Goal: Information Seeking & Learning: Learn about a topic

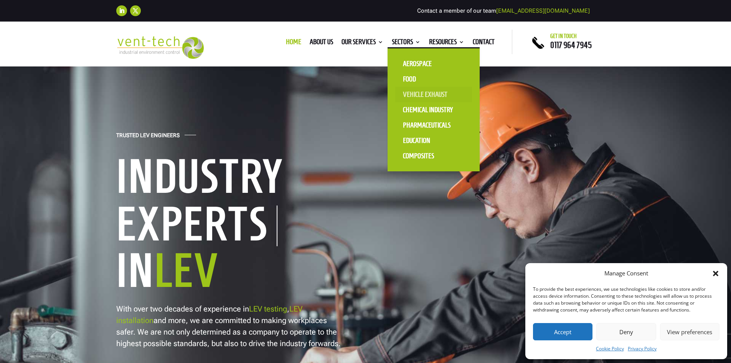
click at [423, 94] on link "Vehicle Exhaust" at bounding box center [433, 94] width 77 height 15
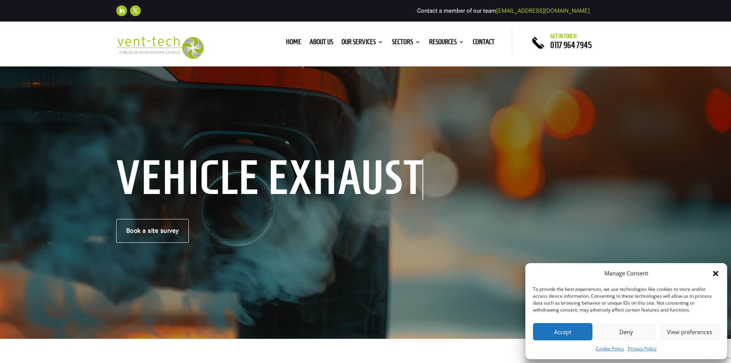
click at [716, 270] on icon "Close dialog" at bounding box center [716, 273] width 8 height 8
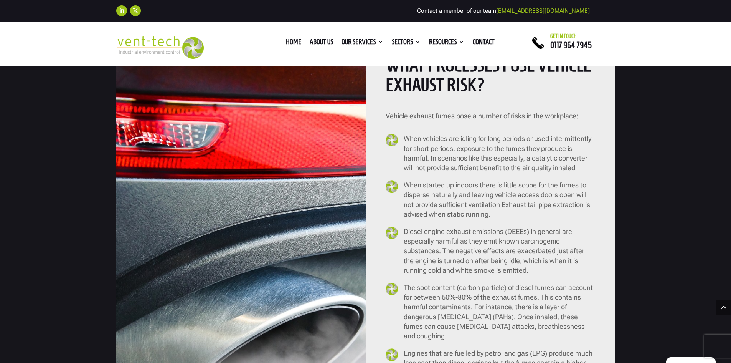
scroll to position [806, 0]
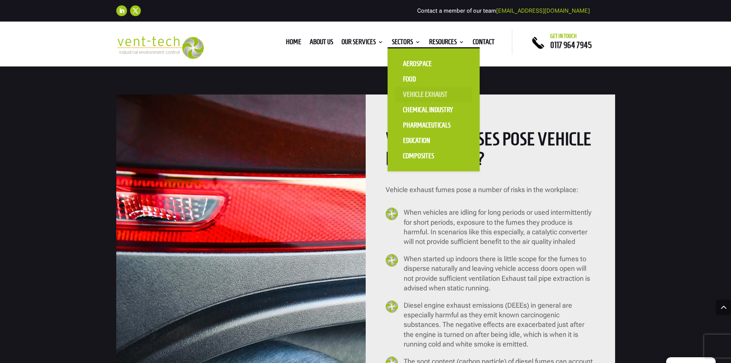
click at [426, 93] on link "Vehicle Exhaust" at bounding box center [433, 94] width 77 height 15
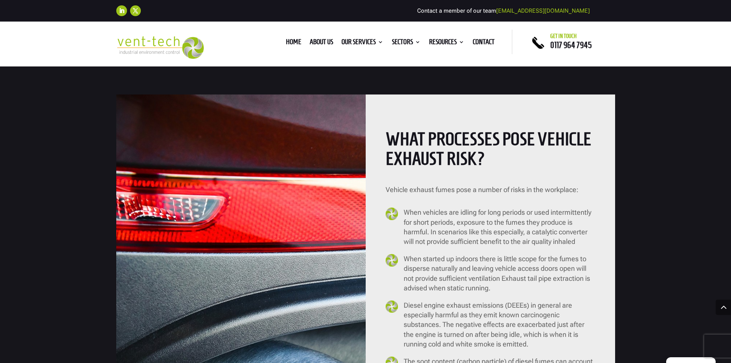
scroll to position [997, 0]
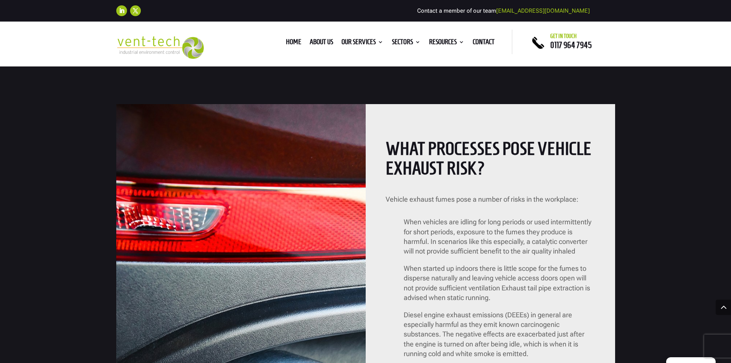
scroll to position [882, 0]
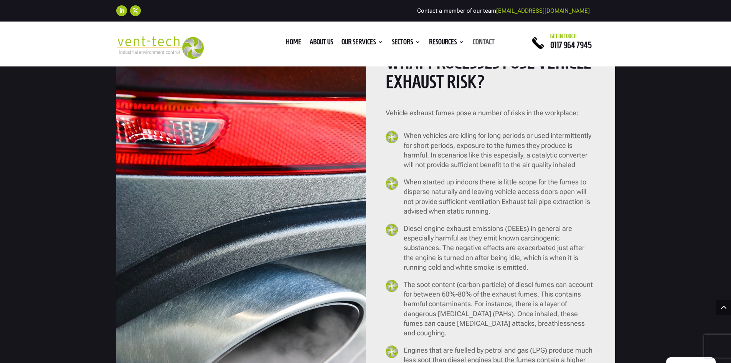
click at [474, 41] on link "Contact" at bounding box center [484, 43] width 22 height 8
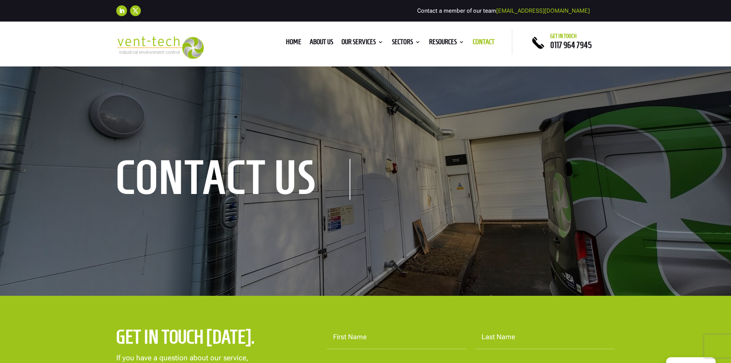
click at [152, 46] on img at bounding box center [160, 47] width 88 height 23
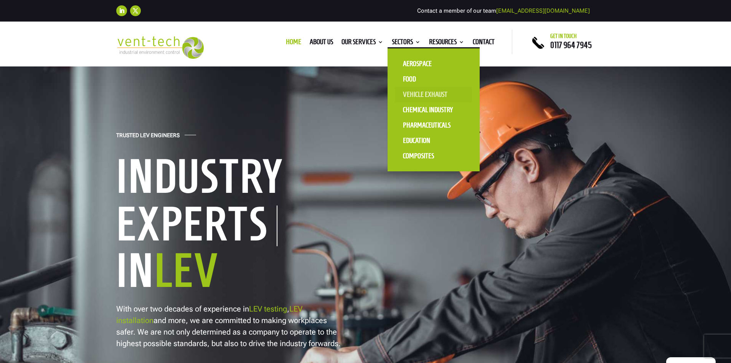
click at [425, 93] on link "Vehicle Exhaust" at bounding box center [433, 94] width 77 height 15
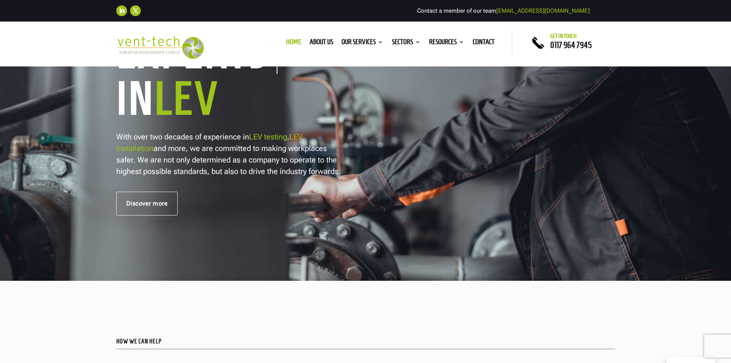
scroll to position [269, 0]
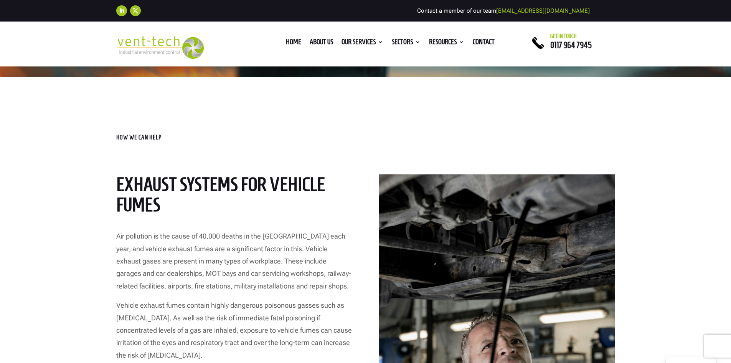
scroll to position [307, 0]
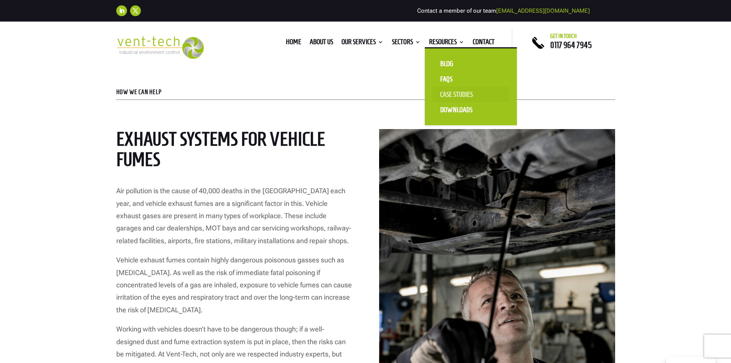
click at [458, 94] on link "Case Studies" at bounding box center [470, 94] width 77 height 15
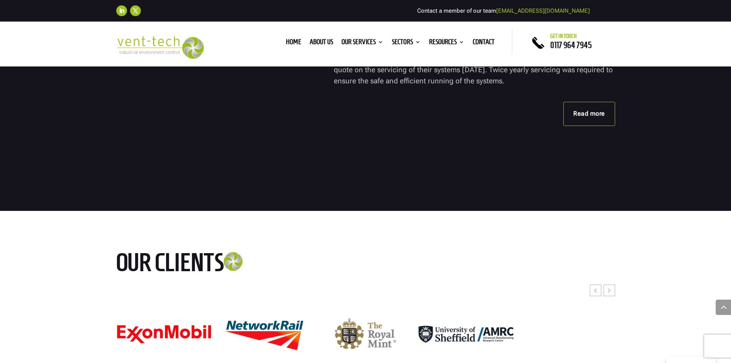
scroll to position [1458, 0]
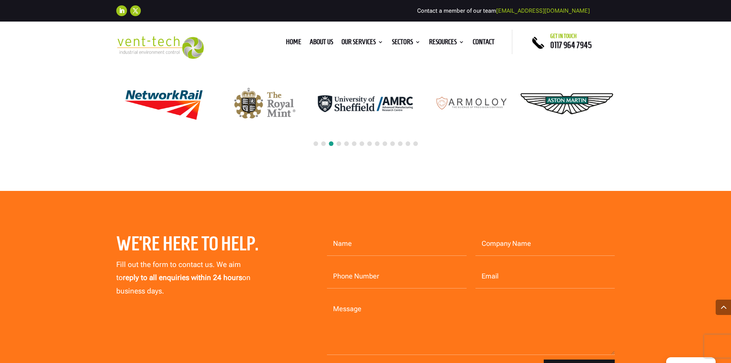
click at [339, 143] on span at bounding box center [338, 143] width 5 height 5
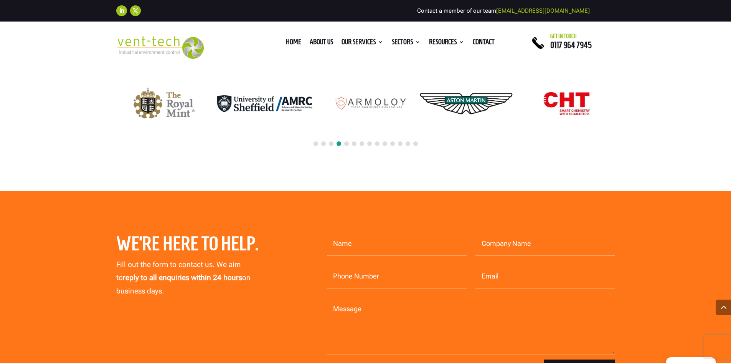
click at [349, 144] on div at bounding box center [365, 143] width 499 height 17
click at [346, 145] on span at bounding box center [346, 143] width 5 height 5
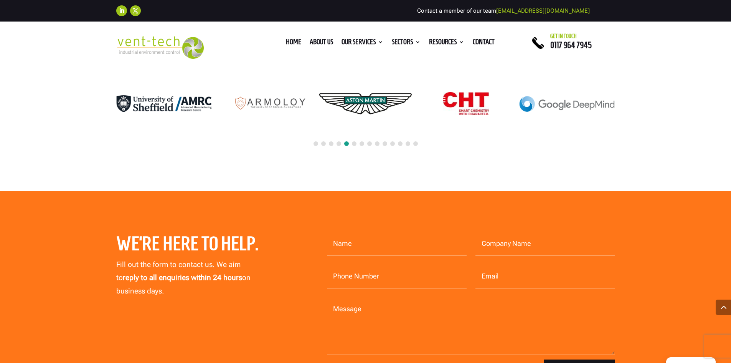
click at [355, 144] on span at bounding box center [354, 143] width 5 height 5
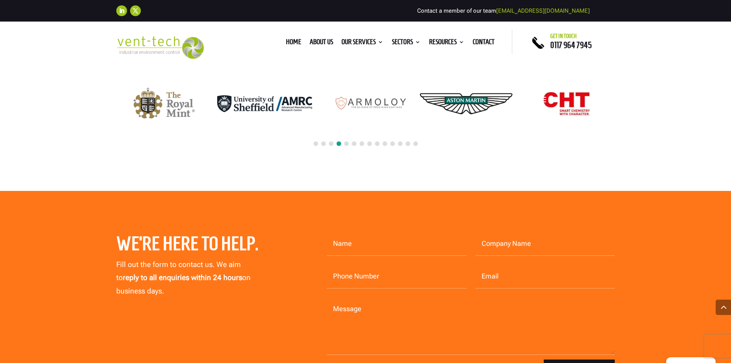
click at [355, 144] on span at bounding box center [354, 143] width 5 height 5
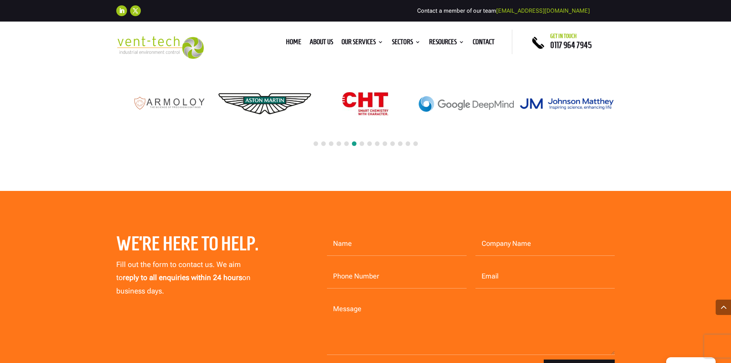
click at [361, 144] on span at bounding box center [361, 143] width 5 height 5
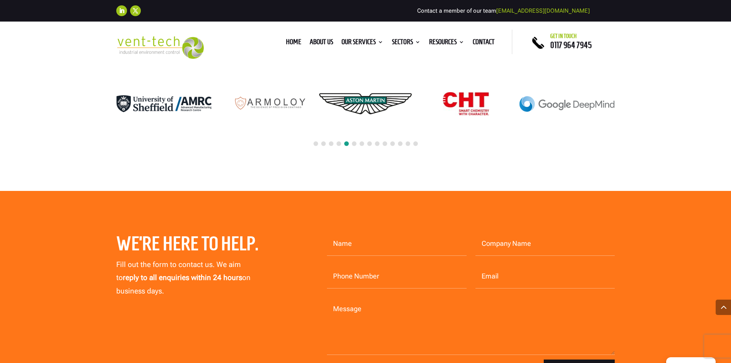
click at [367, 145] on span at bounding box center [369, 143] width 5 height 5
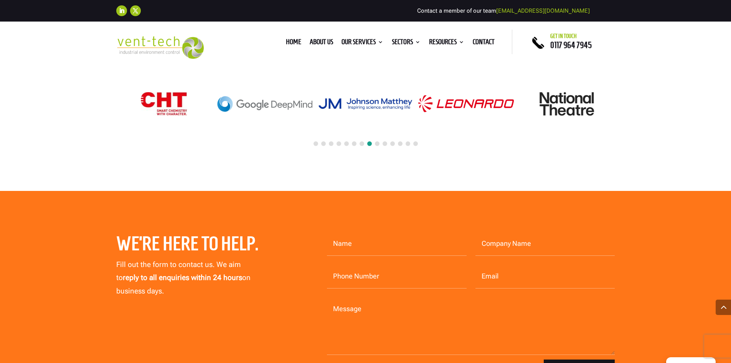
click at [377, 146] on span at bounding box center [377, 143] width 5 height 5
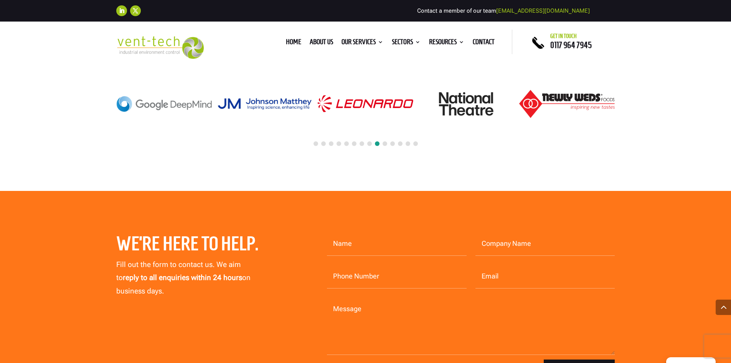
click at [394, 145] on span at bounding box center [392, 143] width 5 height 5
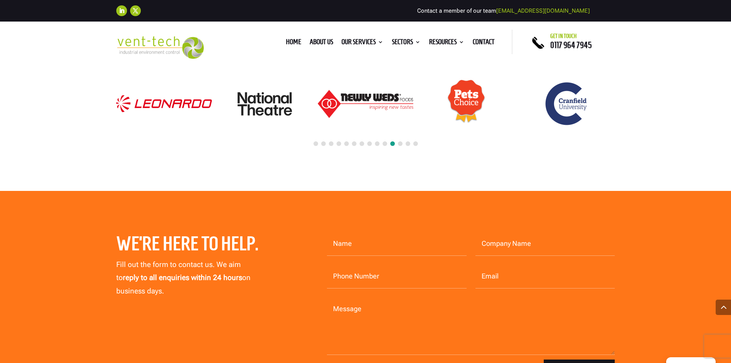
click at [405, 145] on div at bounding box center [365, 143] width 499 height 17
click at [415, 143] on span at bounding box center [415, 143] width 5 height 5
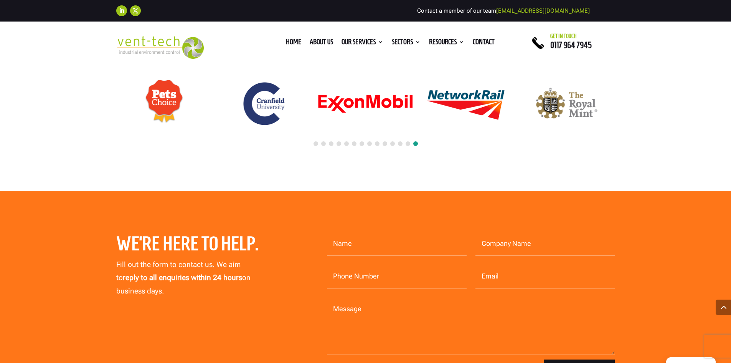
click at [417, 143] on span at bounding box center [415, 143] width 5 height 5
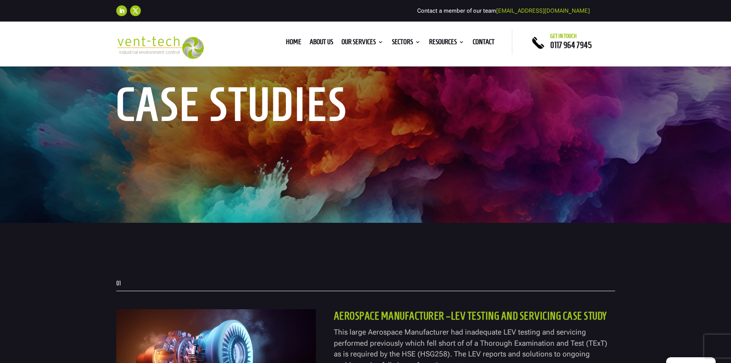
scroll to position [0, 0]
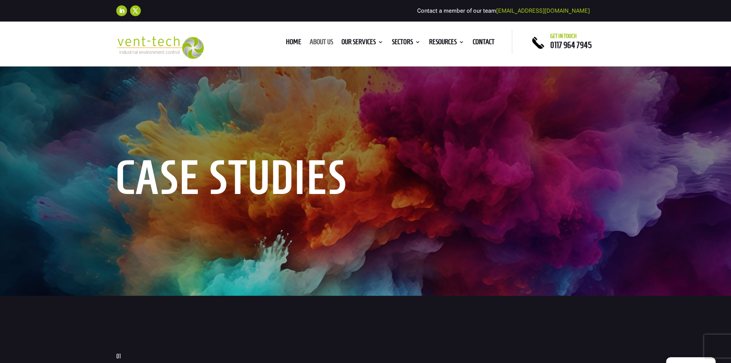
click at [318, 43] on link "About us" at bounding box center [321, 43] width 23 height 8
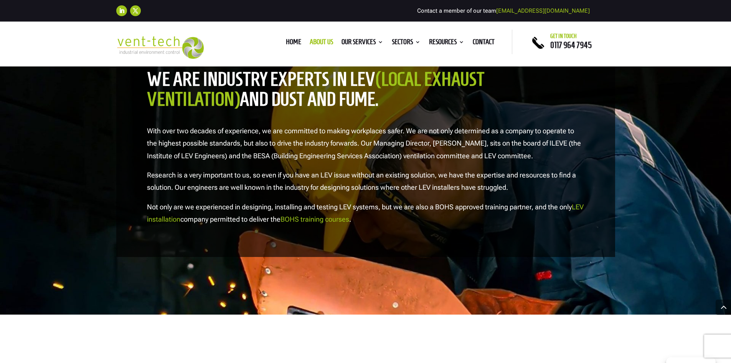
scroll to position [614, 0]
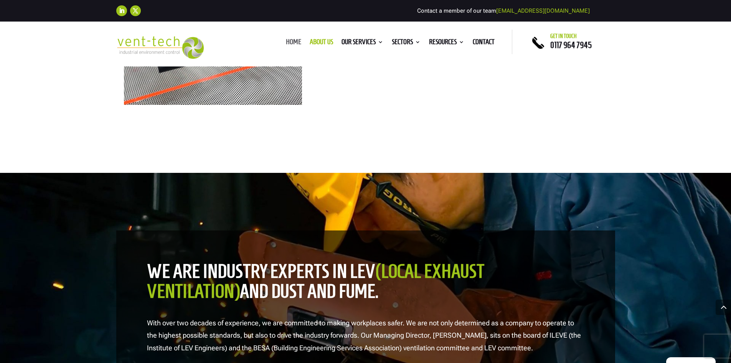
click at [293, 46] on link "Home" at bounding box center [293, 43] width 15 height 8
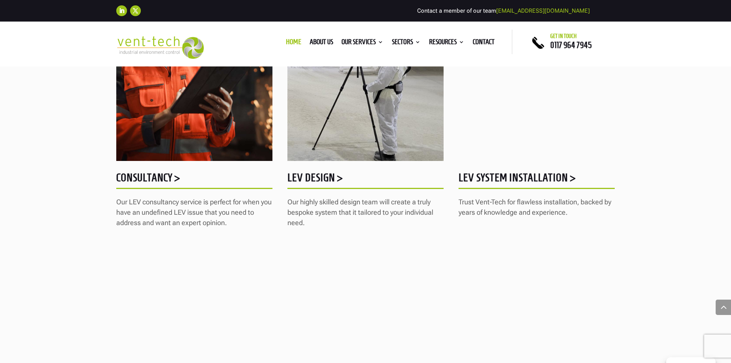
scroll to position [652, 0]
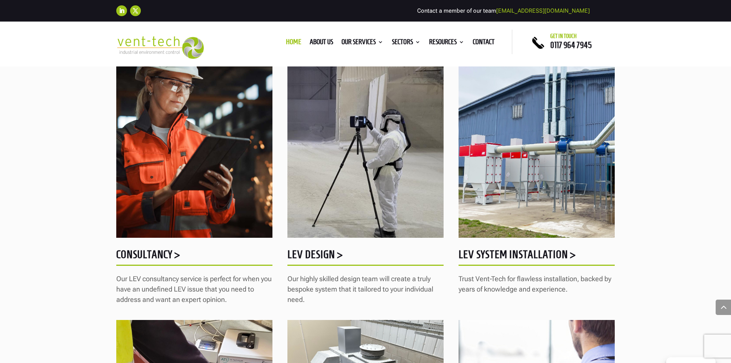
click at [307, 253] on h5 "LEV Design >" at bounding box center [365, 256] width 156 height 15
